Goal: Complete application form

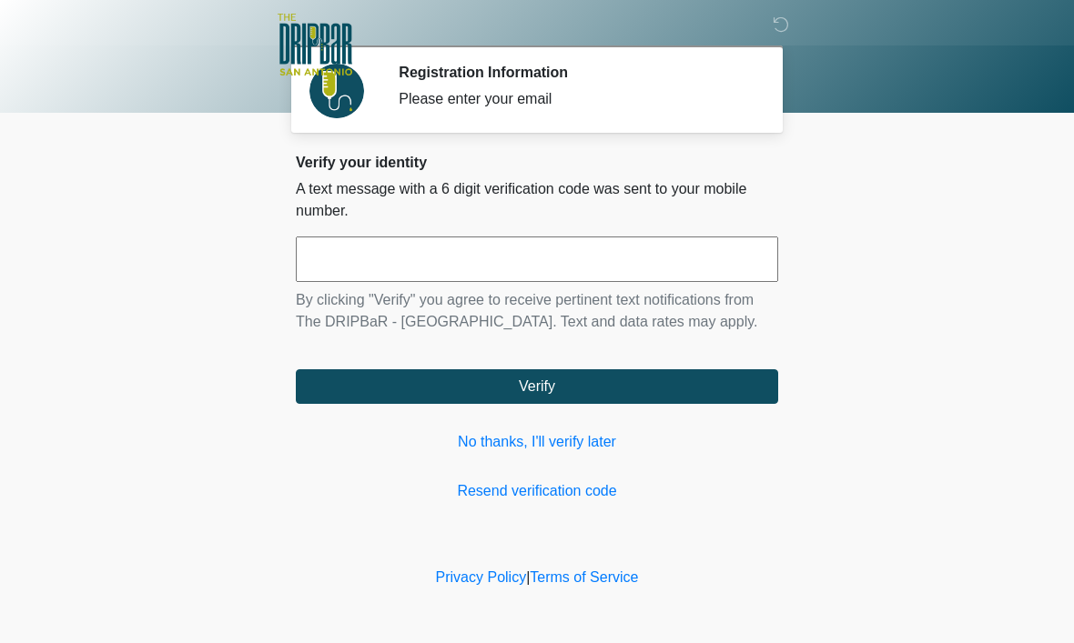
click at [544, 453] on link "No thanks, I'll verify later" at bounding box center [537, 442] width 482 height 22
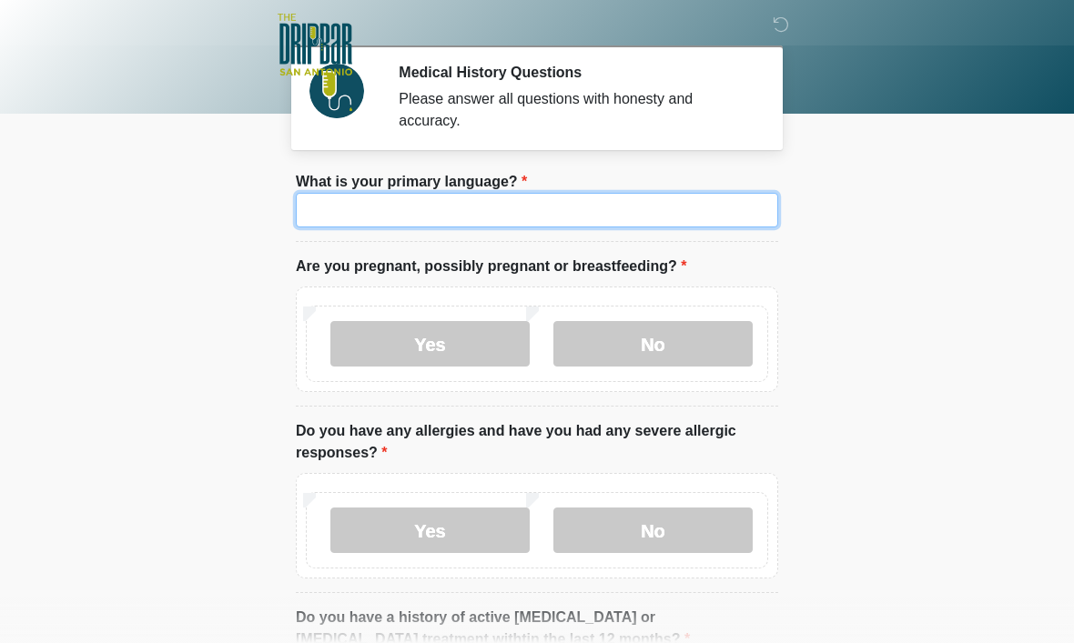
click at [531, 214] on input "What is your primary language?" at bounding box center [537, 210] width 482 height 35
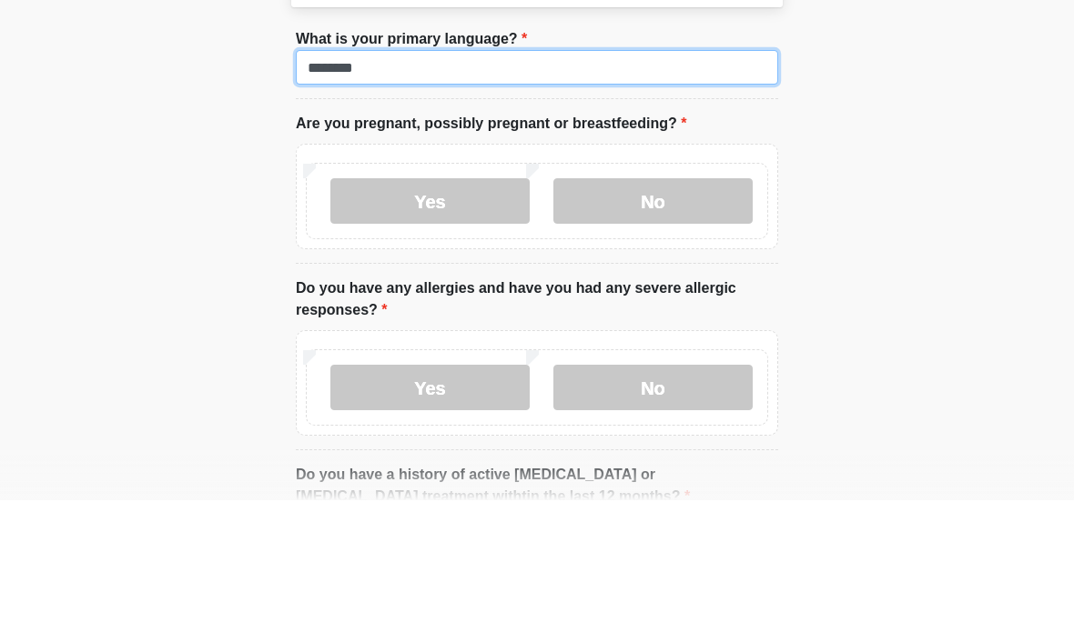
type input "*******"
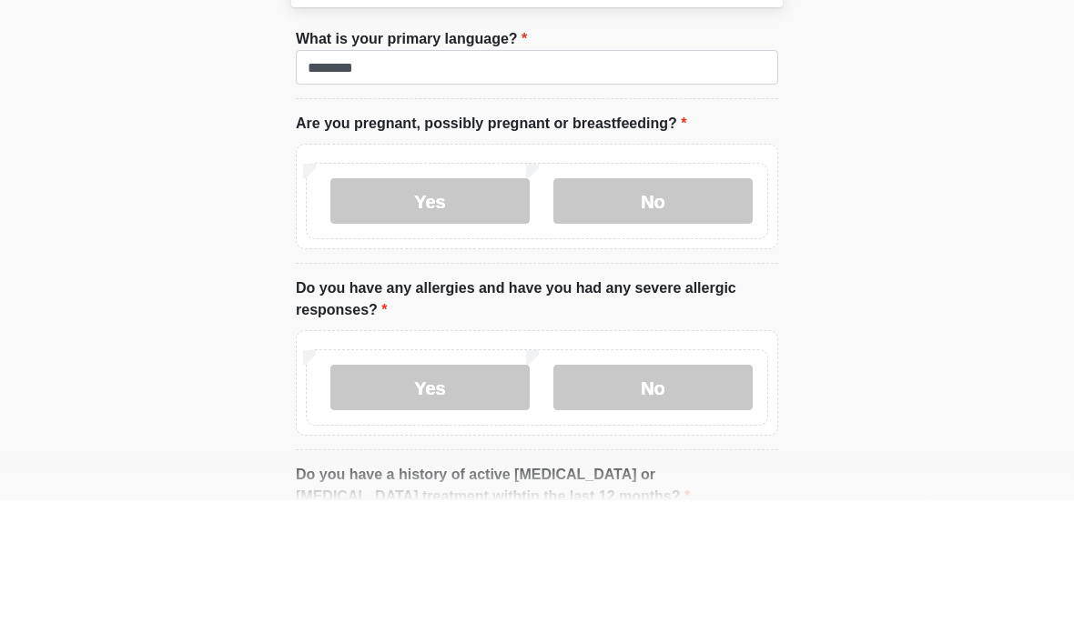
click at [673, 321] on label "No" at bounding box center [652, 343] width 199 height 45
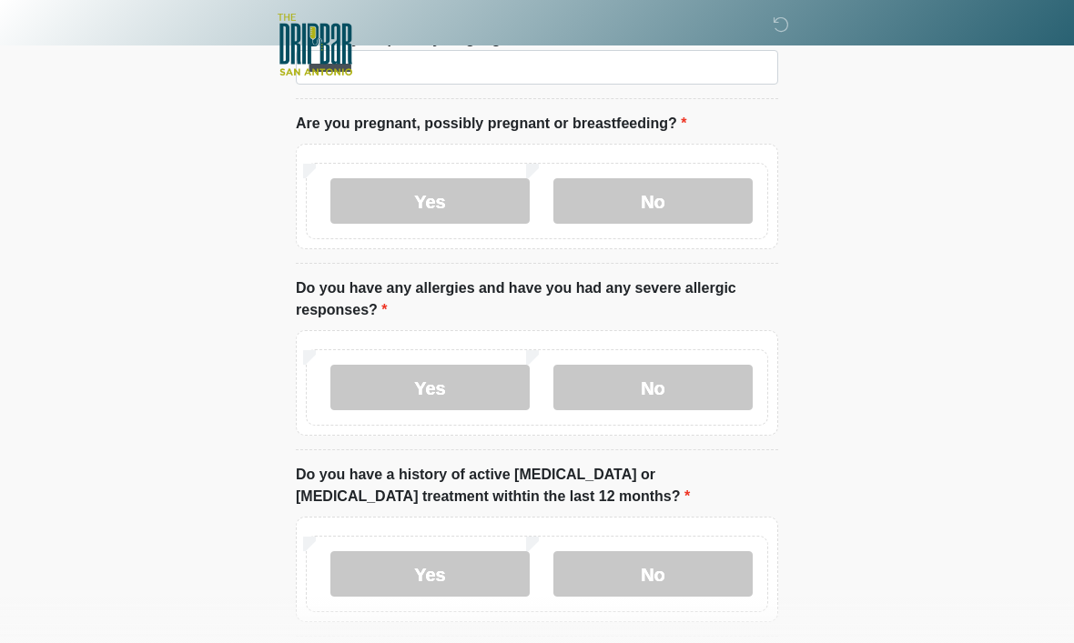
click at [676, 388] on label "No" at bounding box center [652, 387] width 199 height 45
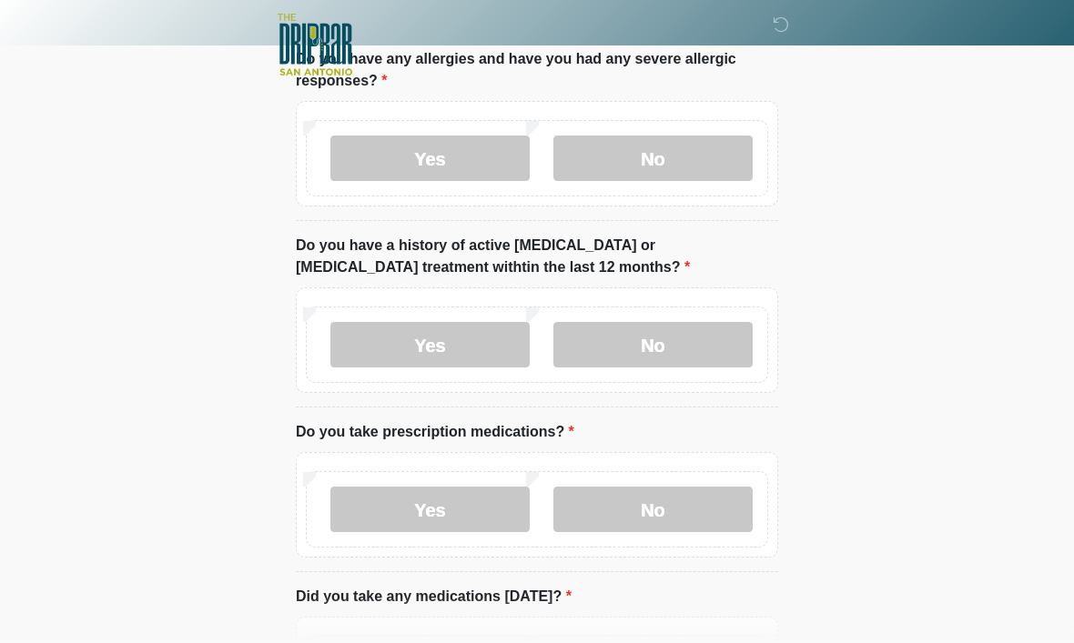
scroll to position [373, 0]
click at [677, 344] on label "No" at bounding box center [652, 343] width 199 height 45
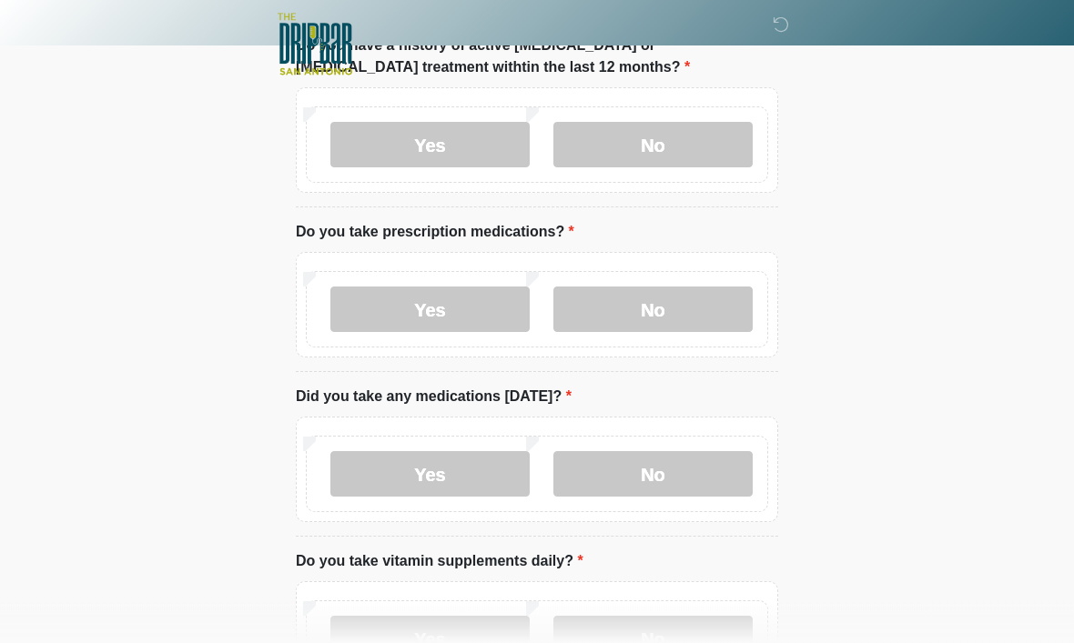
scroll to position [582, 0]
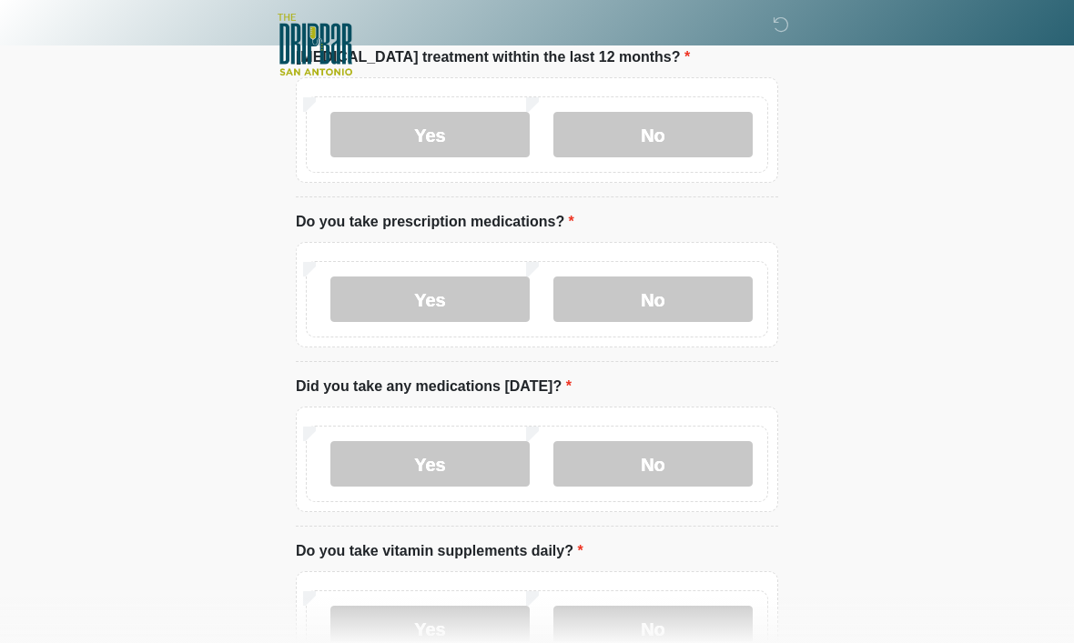
click at [659, 307] on label "No" at bounding box center [652, 299] width 199 height 45
click at [674, 469] on label "No" at bounding box center [652, 463] width 199 height 45
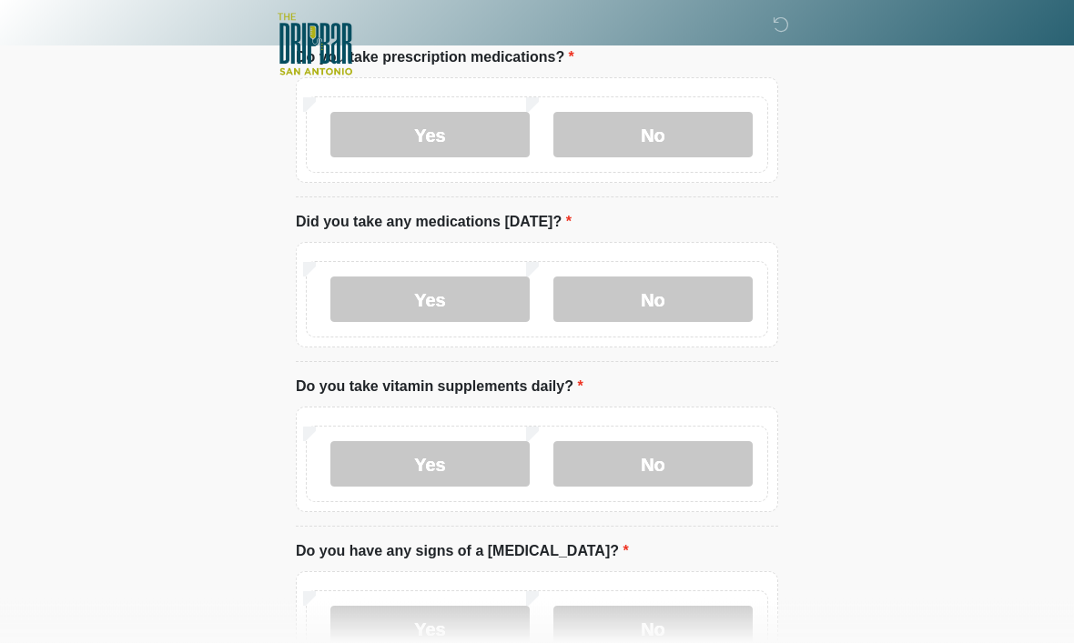
scroll to position [766, 0]
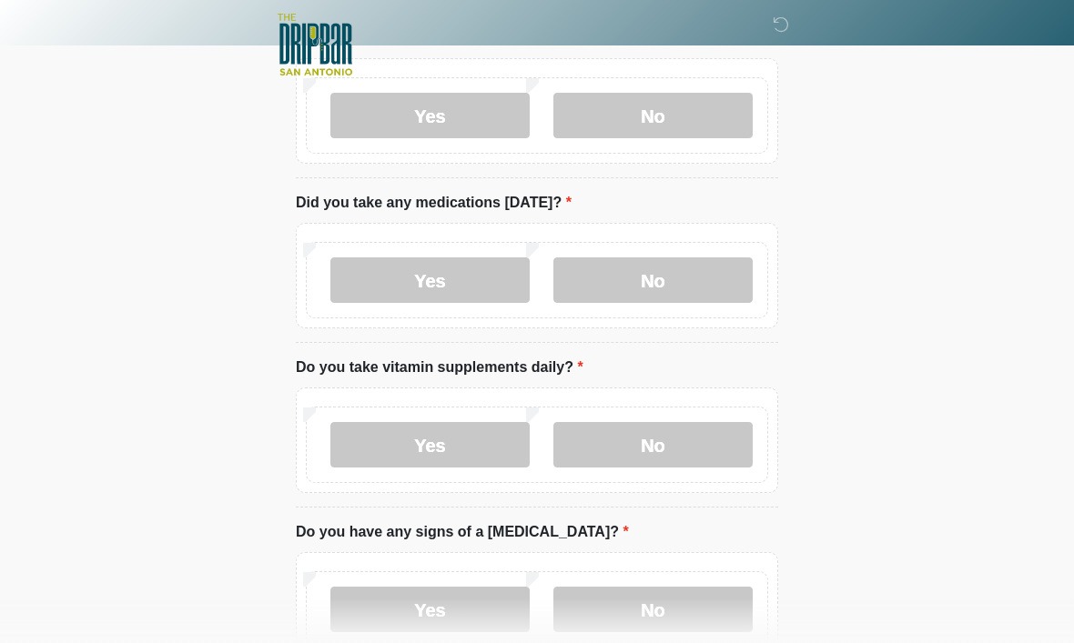
click at [460, 450] on label "Yes" at bounding box center [429, 444] width 199 height 45
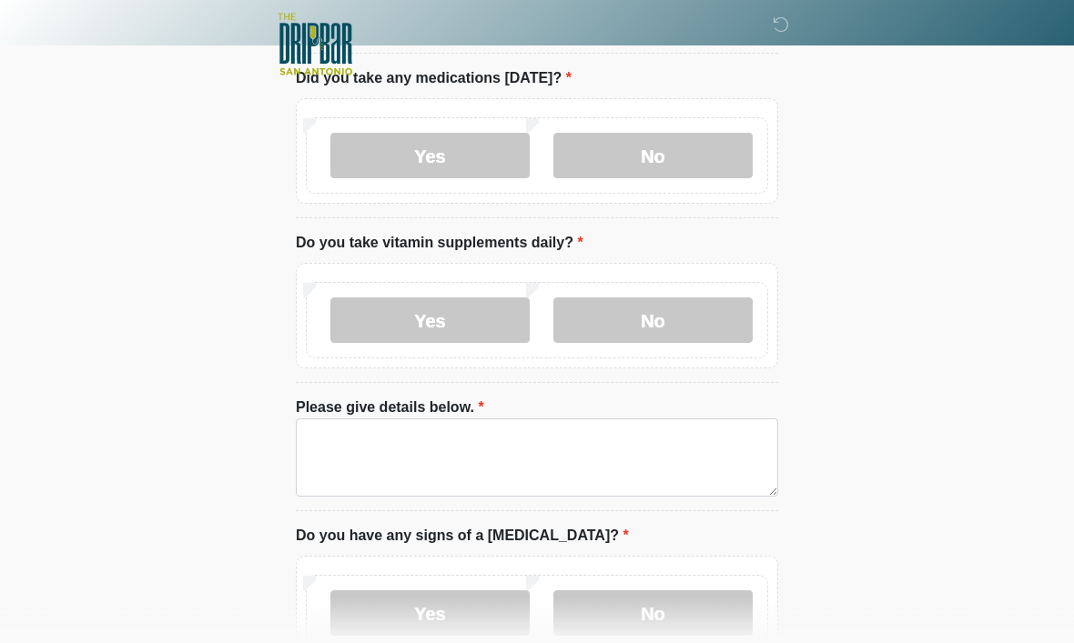
scroll to position [893, 0]
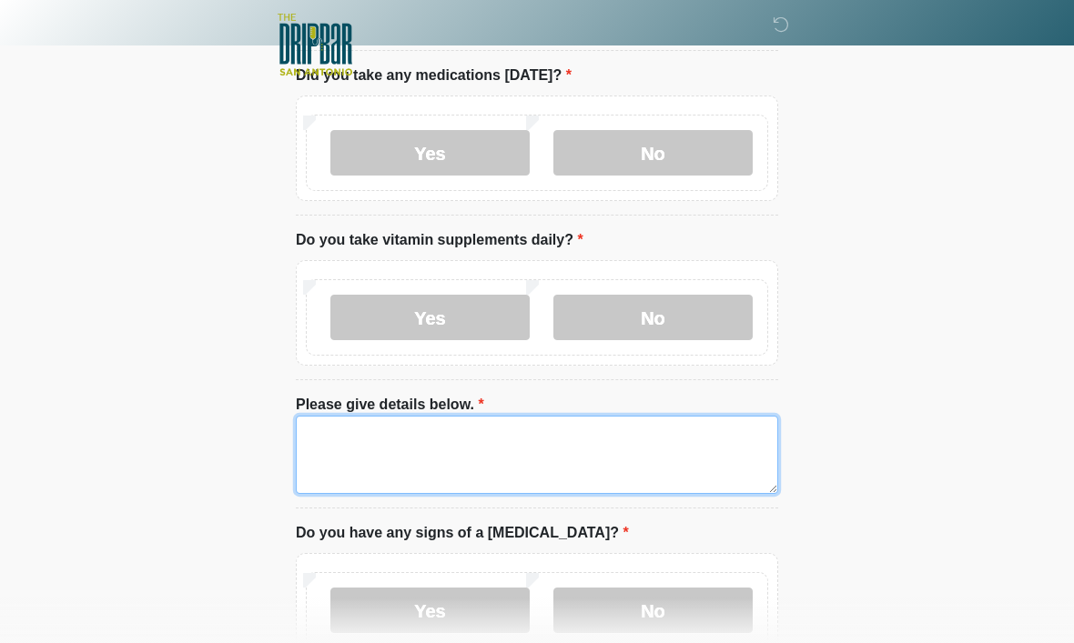
click at [545, 450] on textarea "Please give details below." at bounding box center [537, 455] width 482 height 78
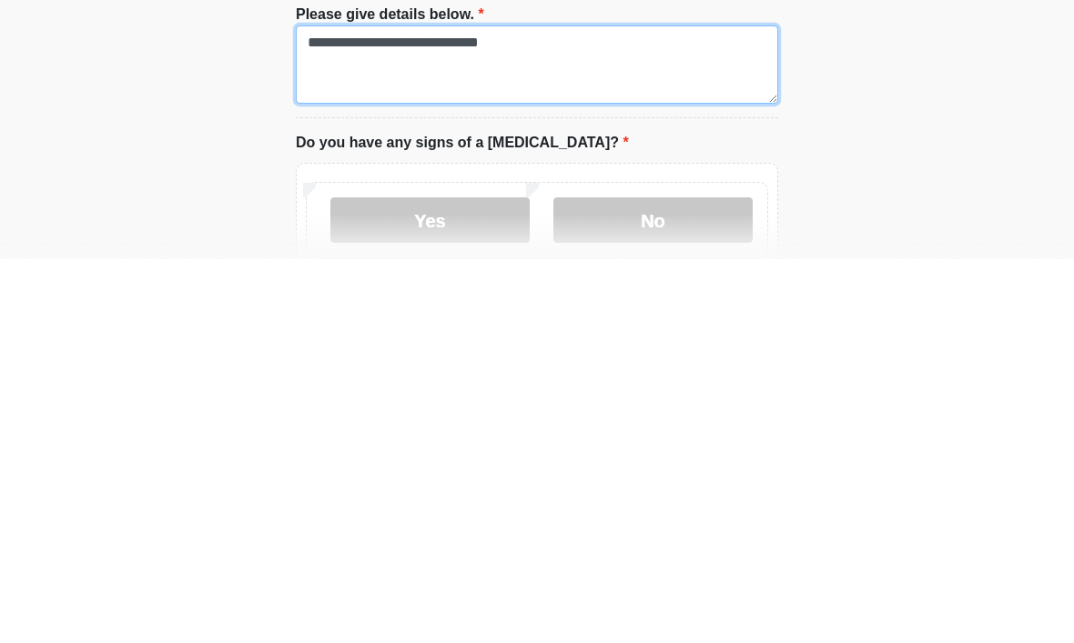
type textarea "**********"
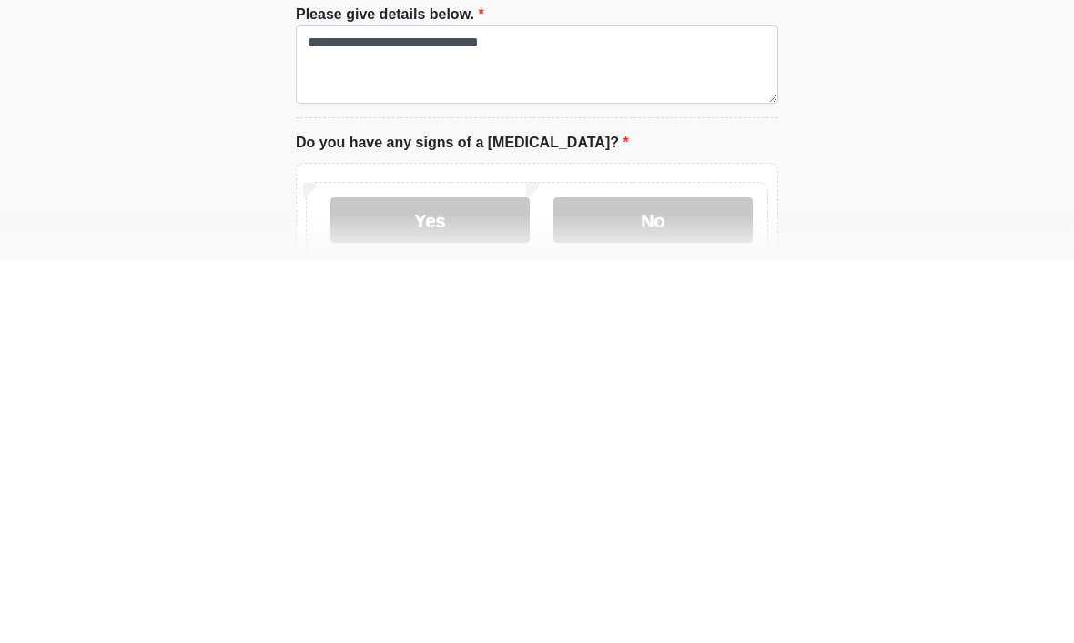
click at [661, 581] on label "No" at bounding box center [652, 603] width 199 height 45
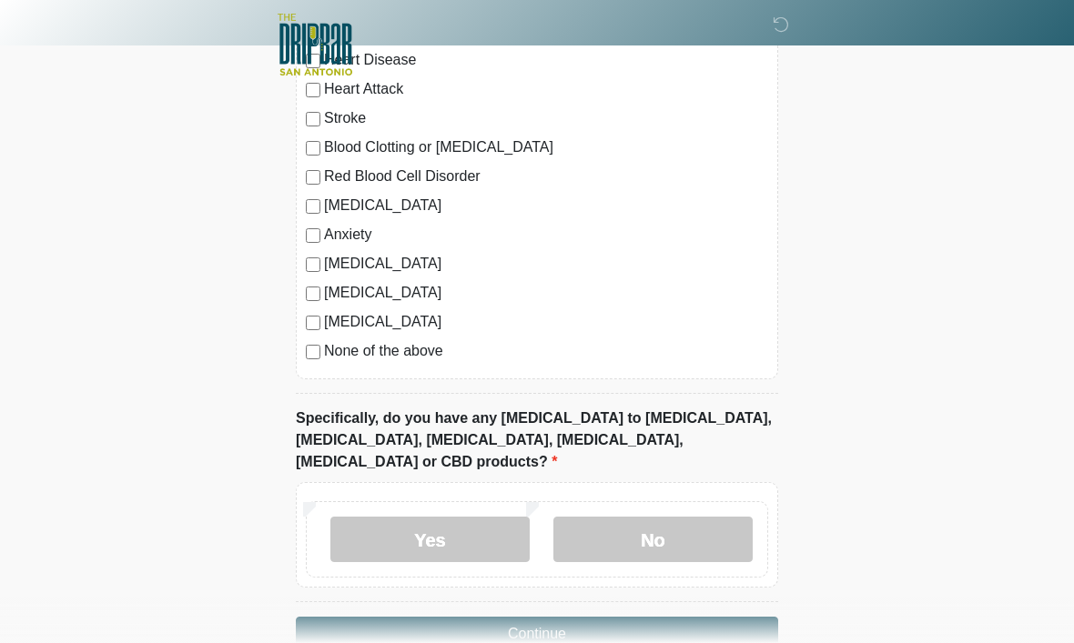
scroll to position [1642, 0]
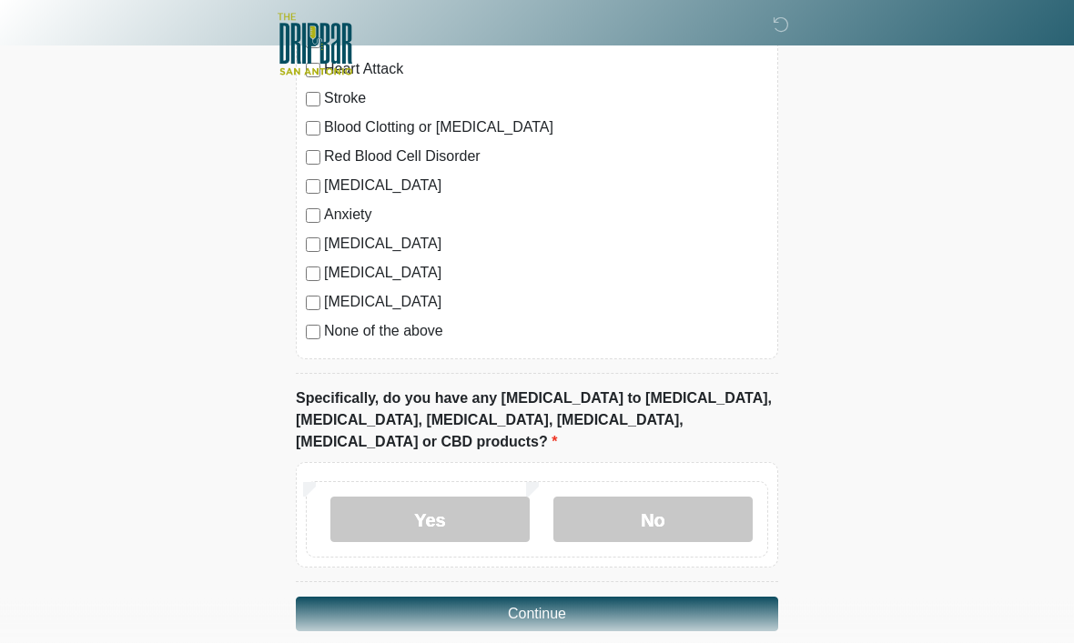
click at [678, 498] on label "No" at bounding box center [652, 520] width 199 height 45
click at [580, 598] on button "Continue" at bounding box center [537, 615] width 482 height 35
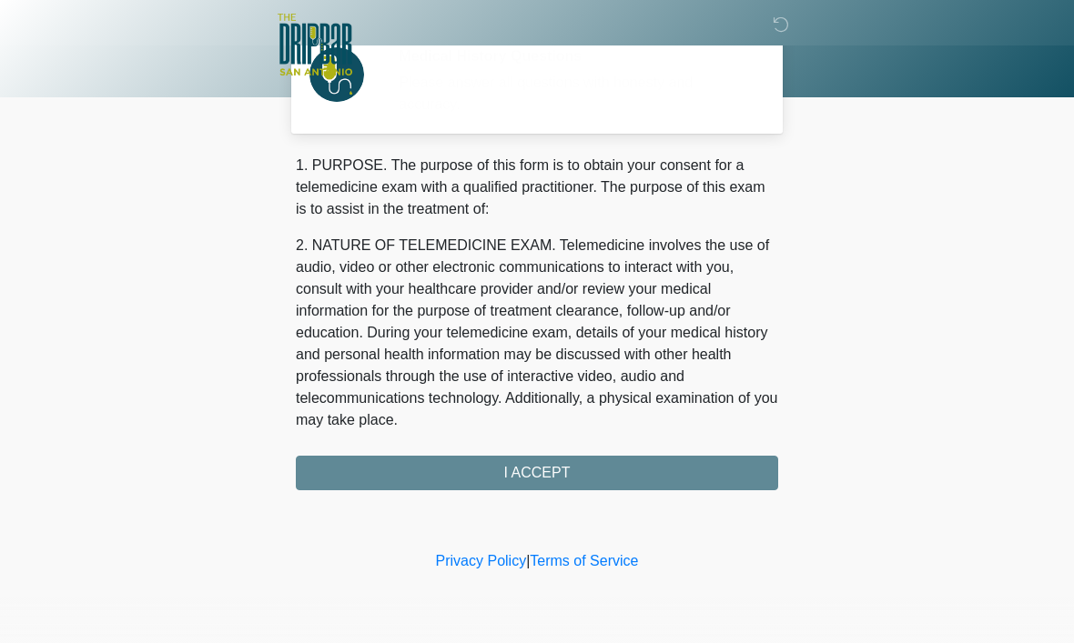
scroll to position [0, 0]
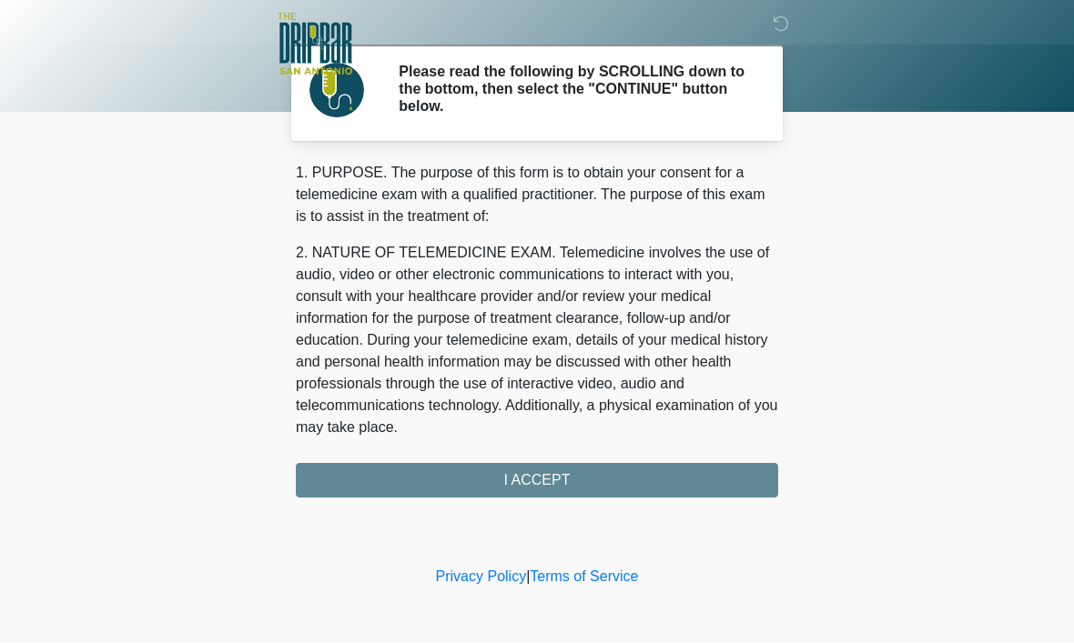
click at [551, 477] on div "1. PURPOSE. The purpose of this form is to obtain your consent for a telemedici…" at bounding box center [537, 331] width 482 height 336
click at [563, 482] on div "1. PURPOSE. The purpose of this form is to obtain your consent for a telemedici…" at bounding box center [537, 331] width 482 height 336
click at [550, 479] on div "1. PURPOSE. The purpose of this form is to obtain your consent for a telemedici…" at bounding box center [537, 331] width 482 height 336
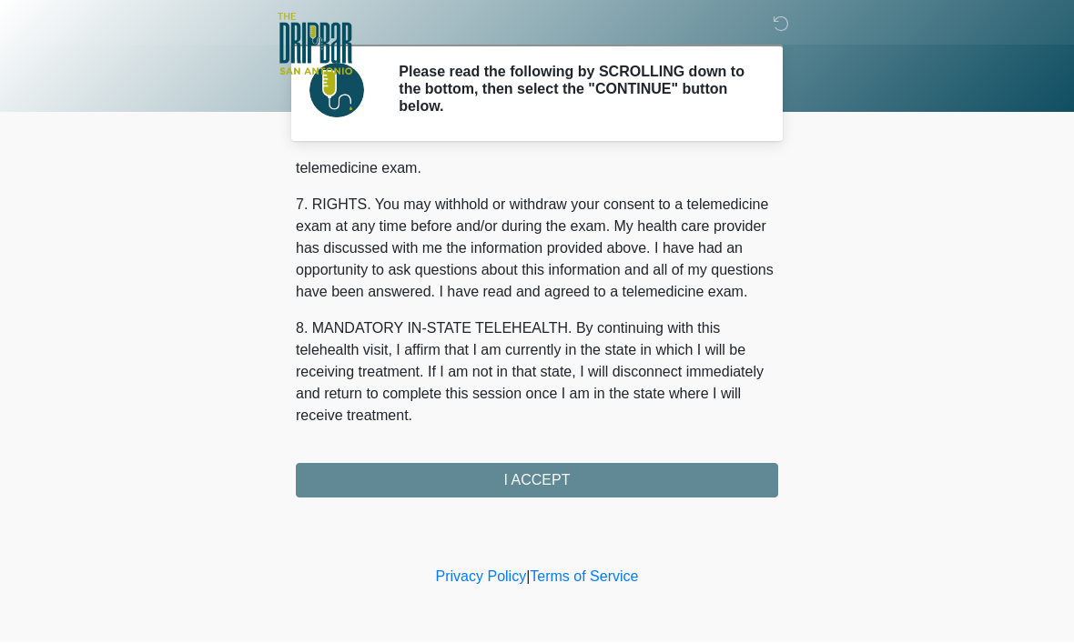
click at [541, 482] on button "I ACCEPT" at bounding box center [537, 481] width 482 height 35
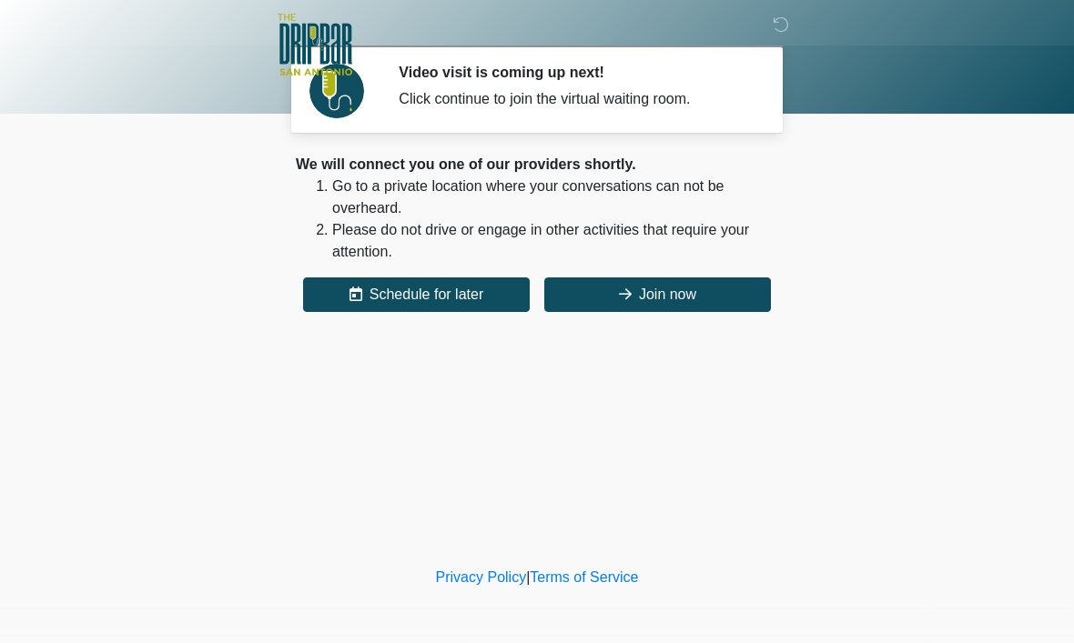
click at [709, 304] on button "Join now" at bounding box center [657, 294] width 227 height 35
